Goal: Check status

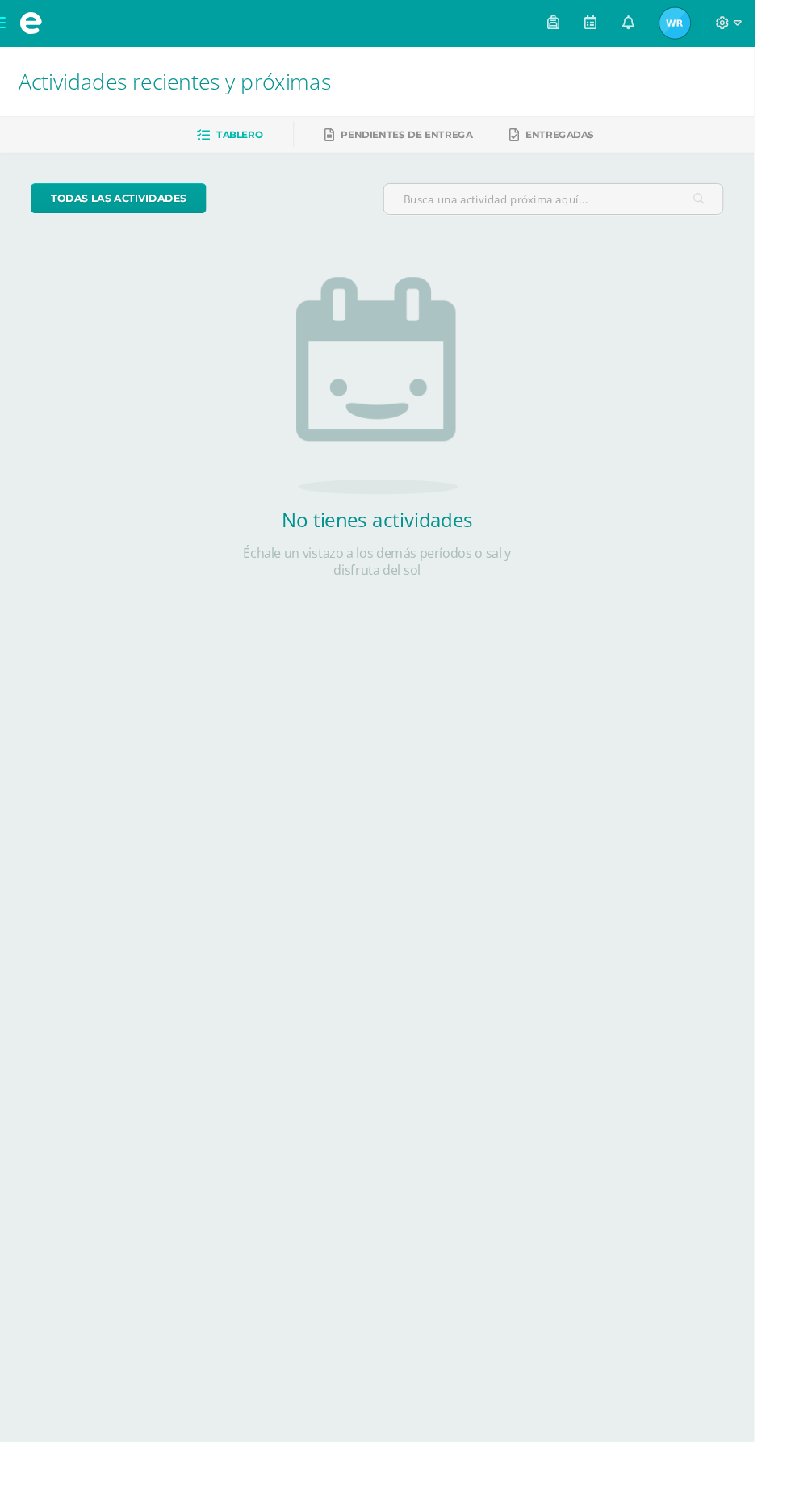
click at [727, 24] on span "Waleska Eliana Mi Perfil" at bounding box center [708, 24] width 38 height 32
click at [737, 4] on link "Waleska Eliana Mi Perfil" at bounding box center [708, 24] width 58 height 48
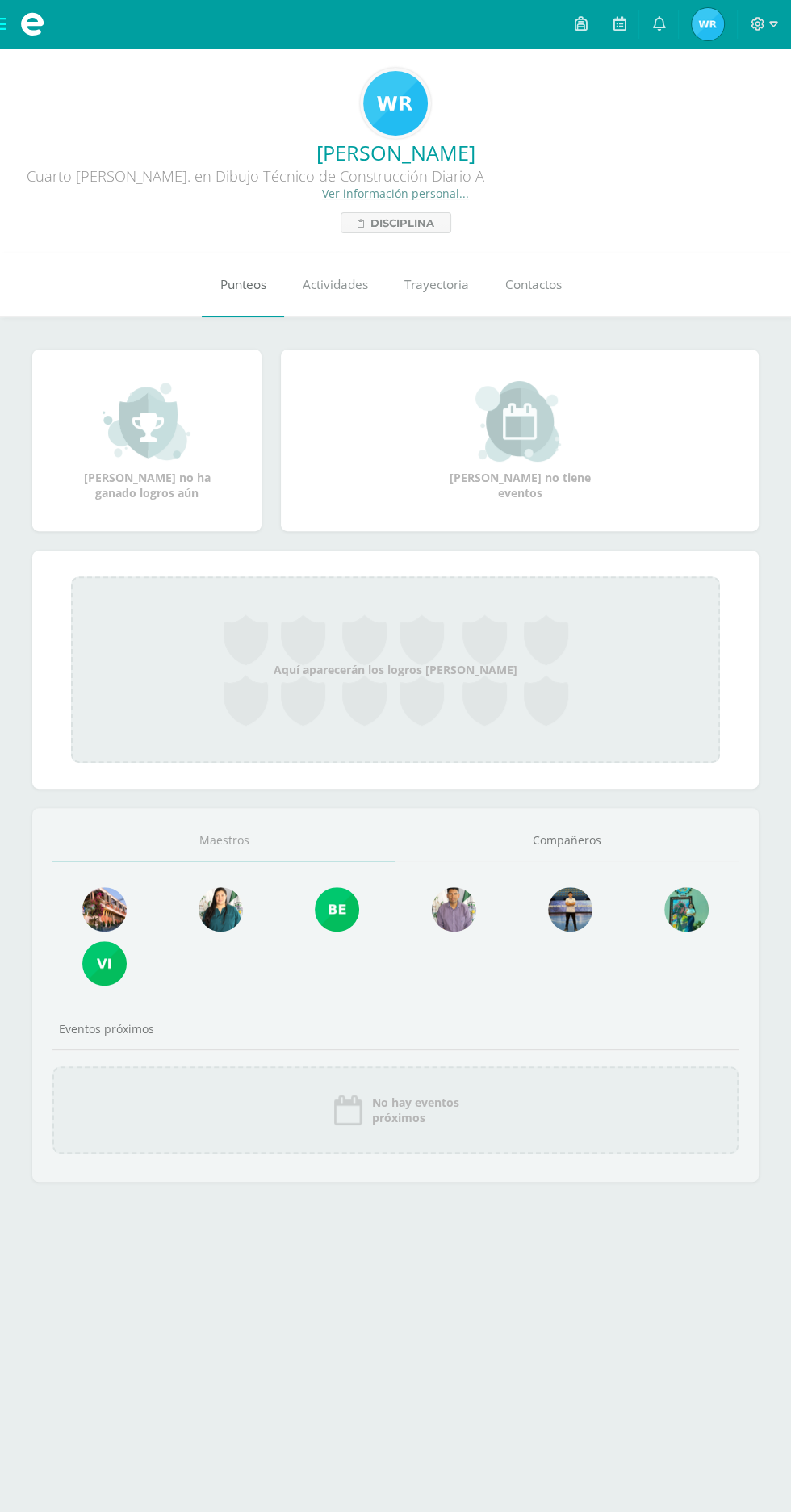
click at [270, 313] on link "Punteos" at bounding box center [243, 285] width 83 height 65
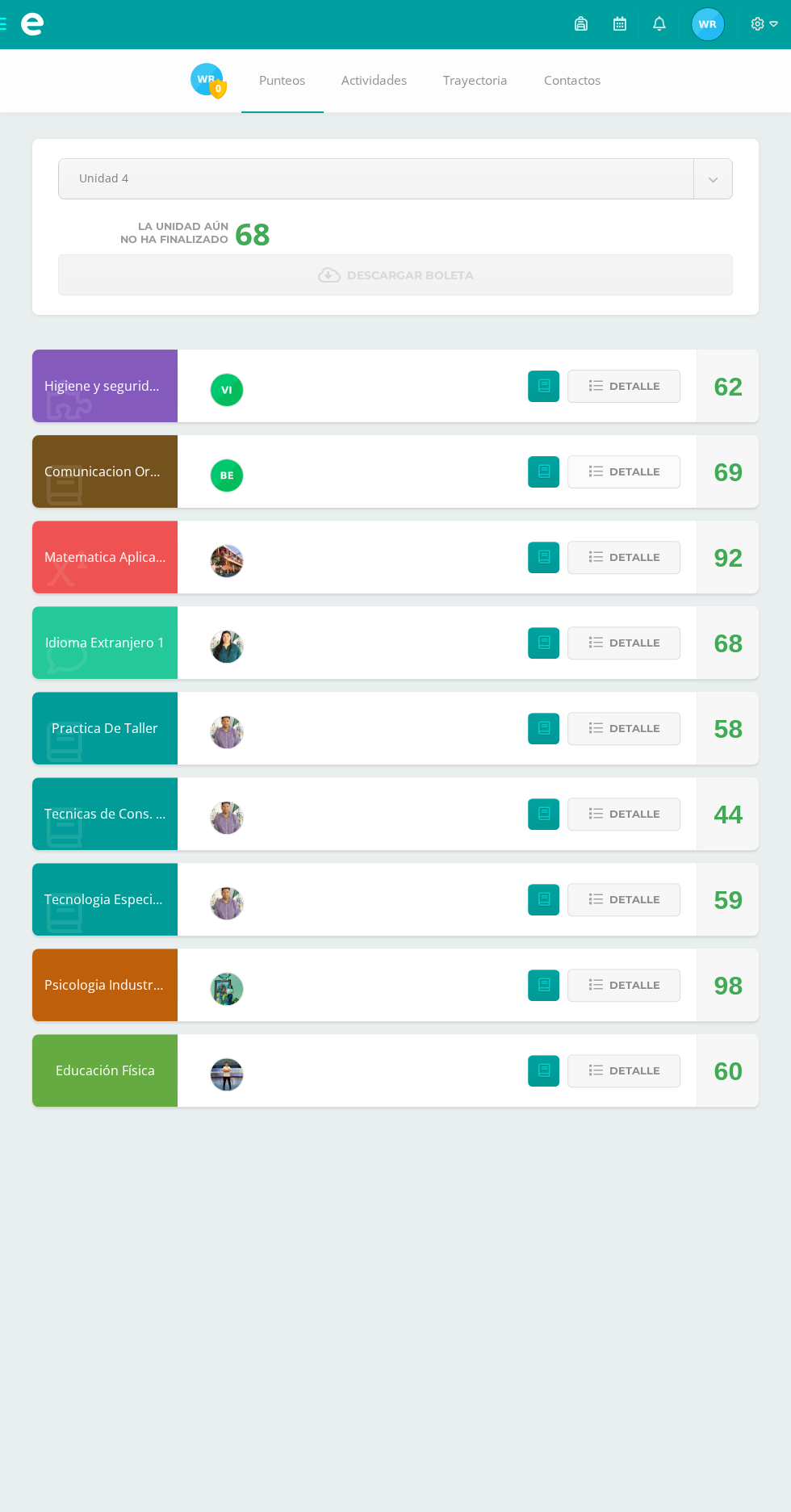
click at [631, 478] on span "Detalle" at bounding box center [634, 472] width 51 height 30
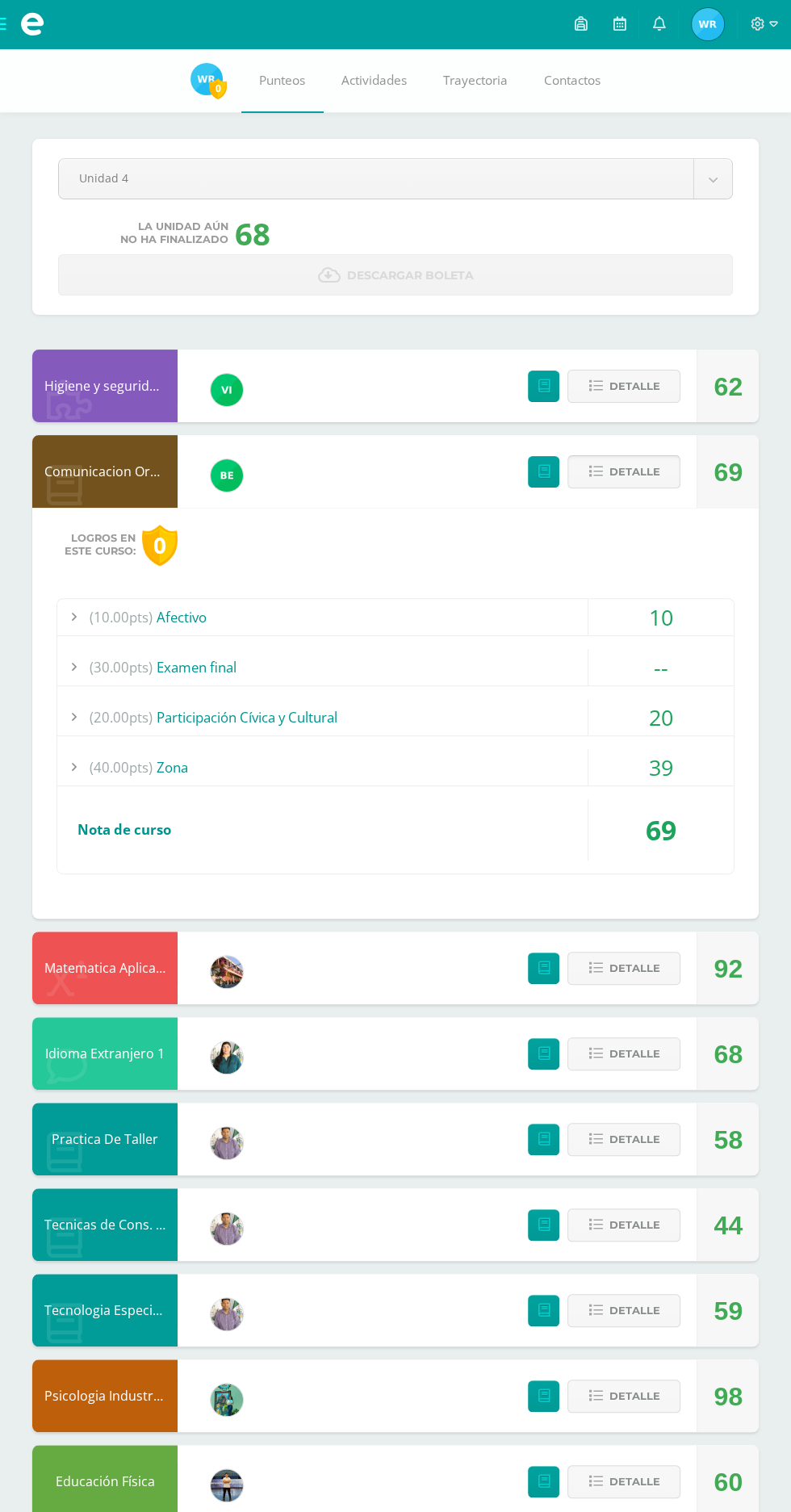
click at [629, 470] on span "Detalle" at bounding box center [634, 472] width 51 height 30
